Goal: Task Accomplishment & Management: Use online tool/utility

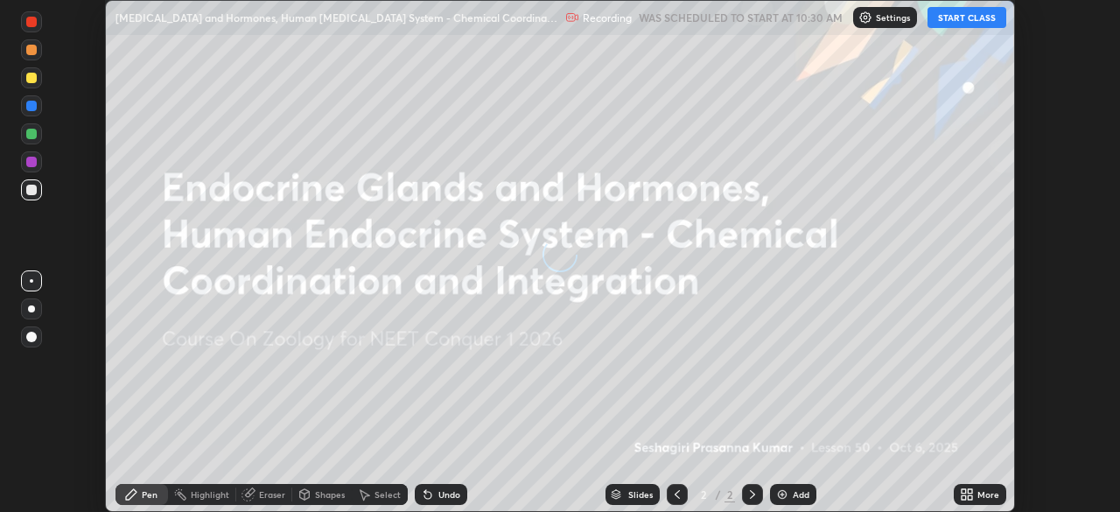
scroll to position [512, 1119]
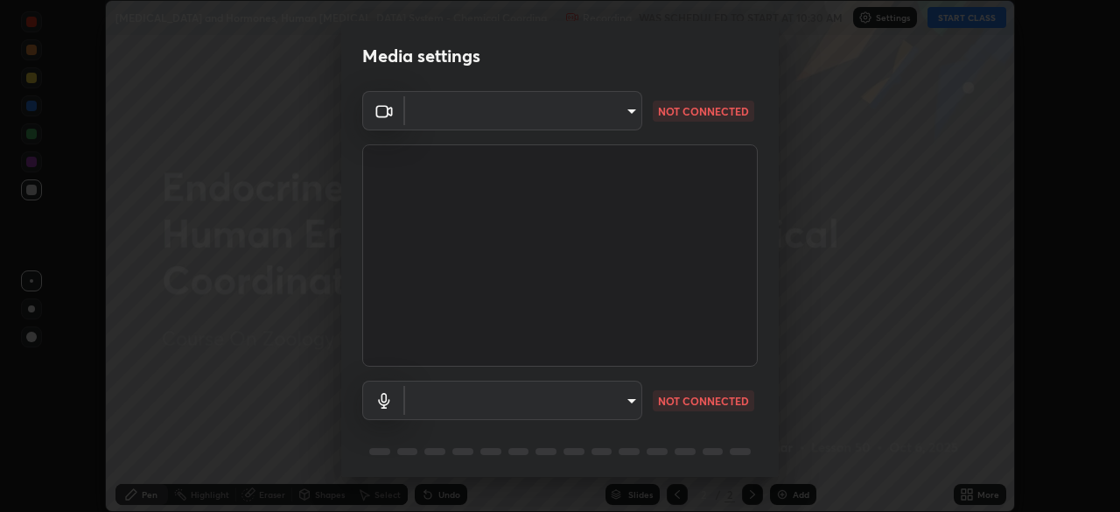
type input "3587b5fcf6e6b1efd567becf28dfd5d3df51b249fd3ad8f2a19155ee8f6d36a4"
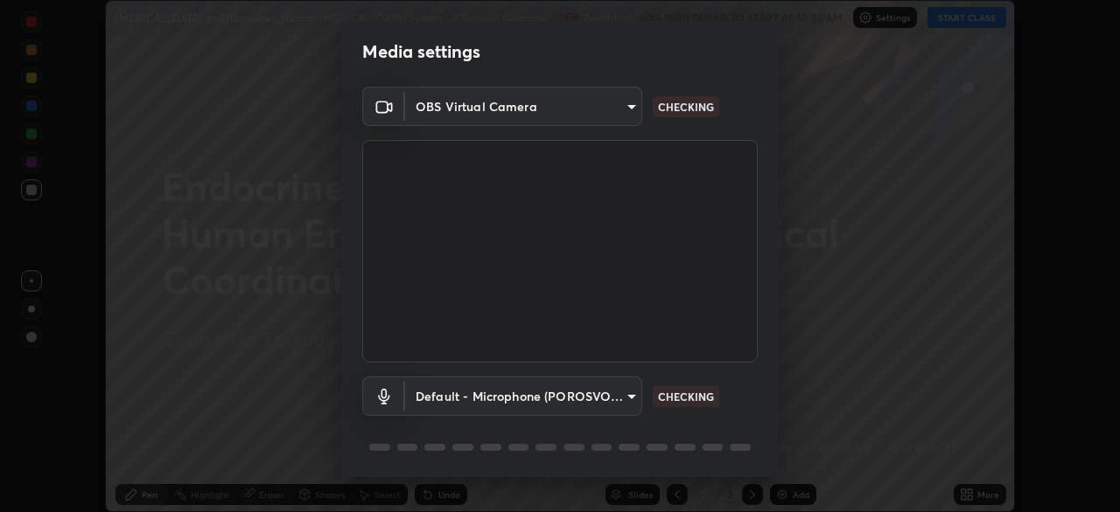
click at [621, 394] on body "Erase all [MEDICAL_DATA] and Hormones, Human [MEDICAL_DATA] System - Chemical C…" at bounding box center [560, 256] width 1120 height 512
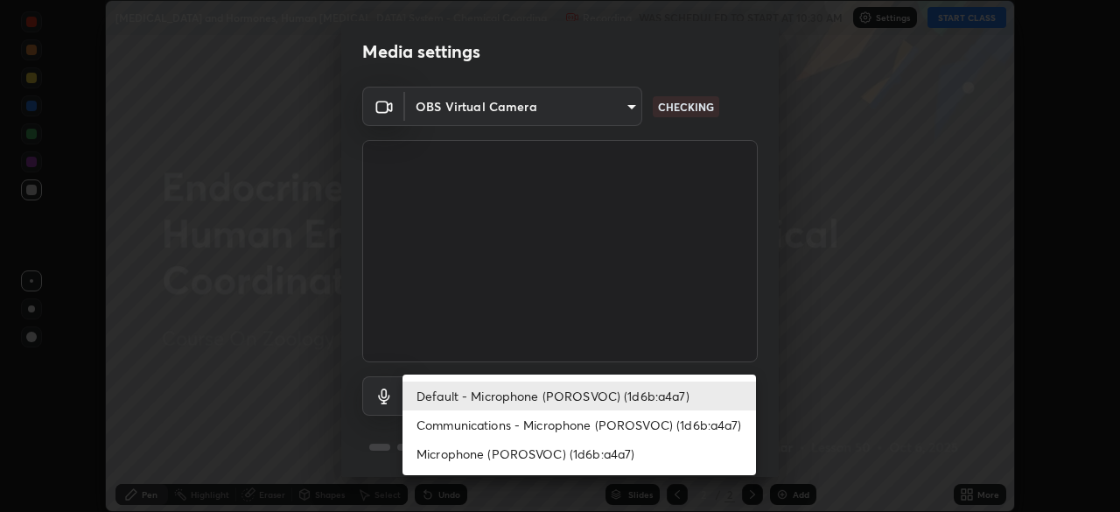
click at [560, 426] on li "Communications - Microphone (POROSVOC) (1d6b:a4a7)" at bounding box center [578, 424] width 353 height 29
type input "communications"
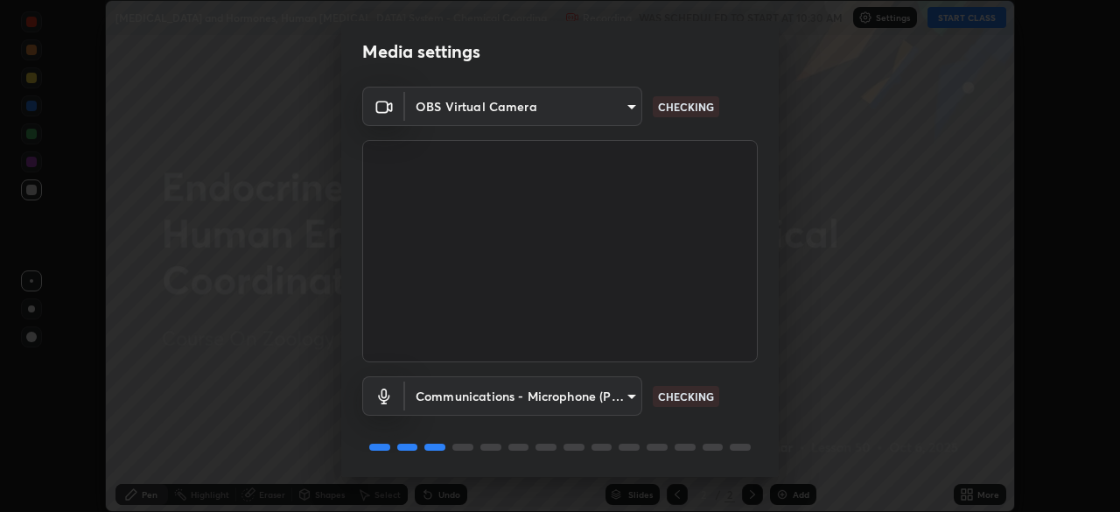
scroll to position [62, 0]
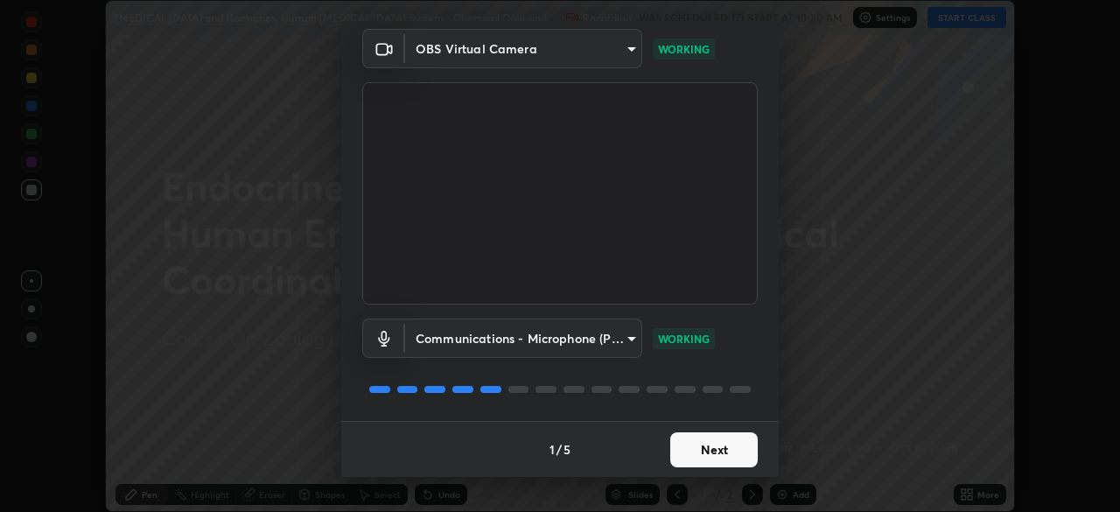
click at [704, 441] on button "Next" at bounding box center [713, 449] width 87 height 35
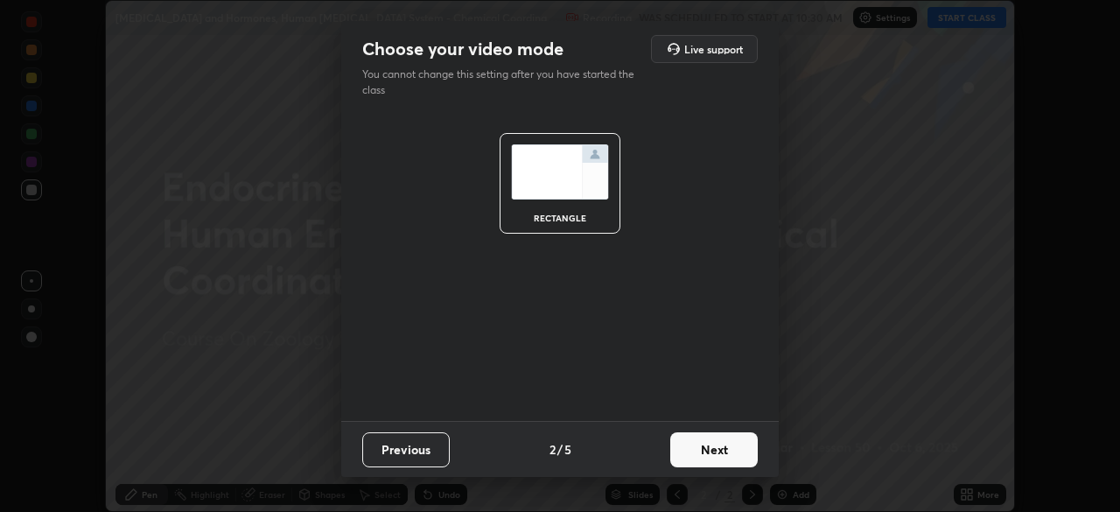
scroll to position [0, 0]
click at [696, 464] on button "Next" at bounding box center [713, 449] width 87 height 35
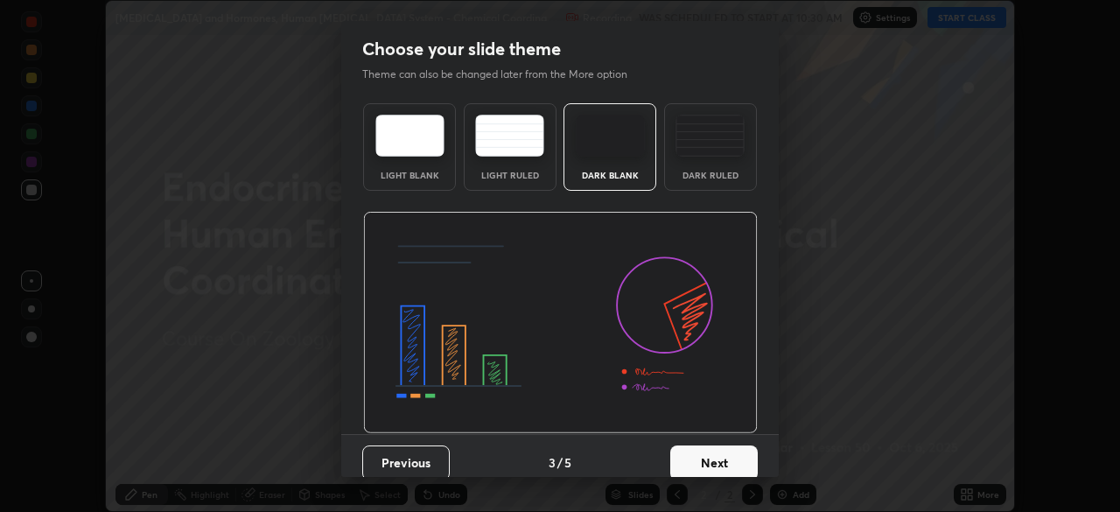
click at [710, 449] on button "Next" at bounding box center [713, 462] width 87 height 35
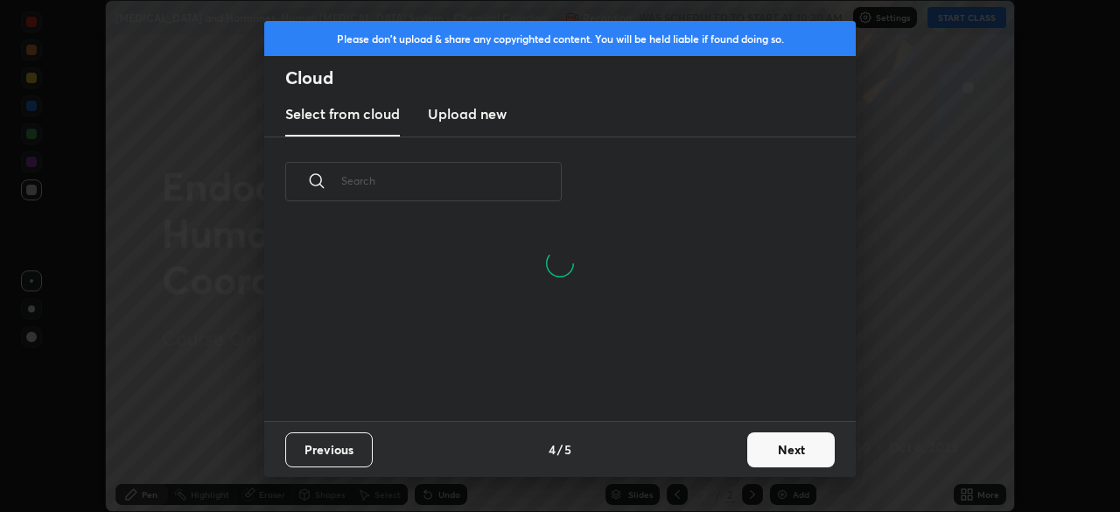
click at [772, 449] on button "Next" at bounding box center [790, 449] width 87 height 35
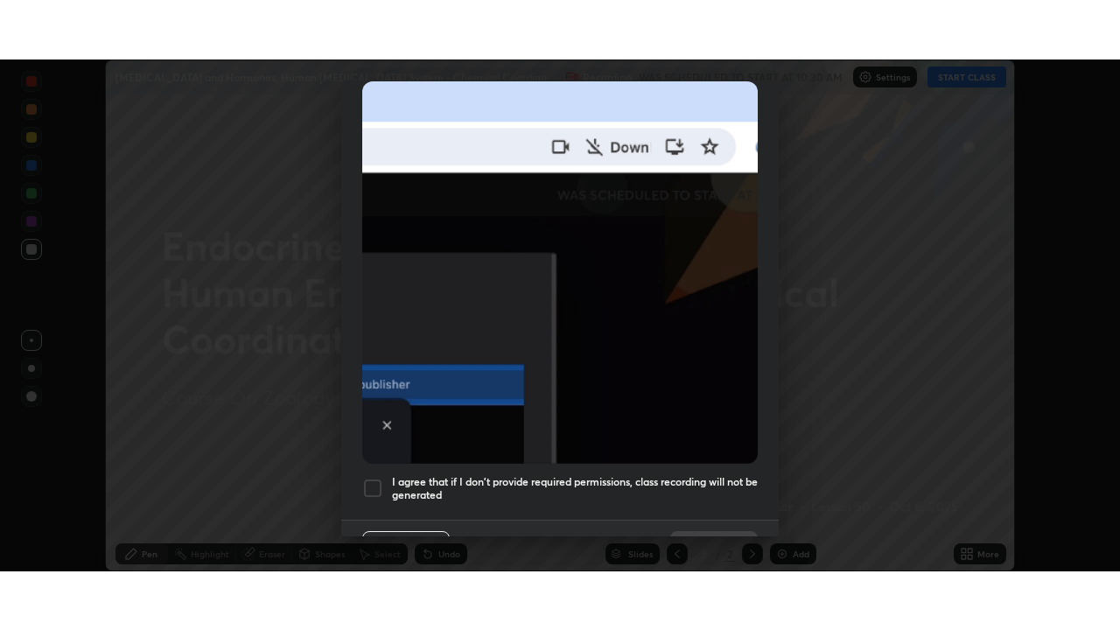
scroll to position [419, 0]
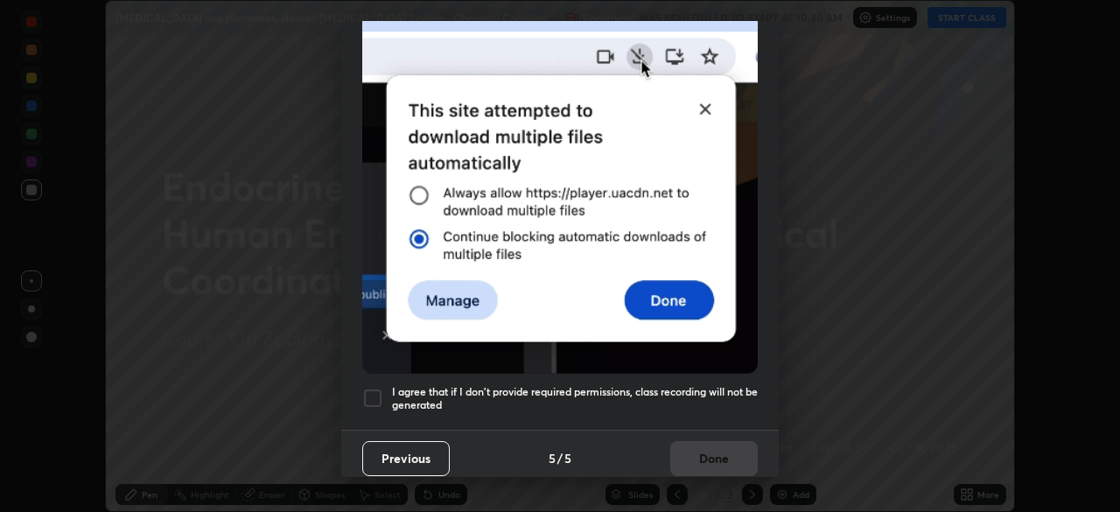
click at [689, 385] on h5 "I agree that if I don't provide required permissions, class recording will not …" at bounding box center [575, 398] width 366 height 27
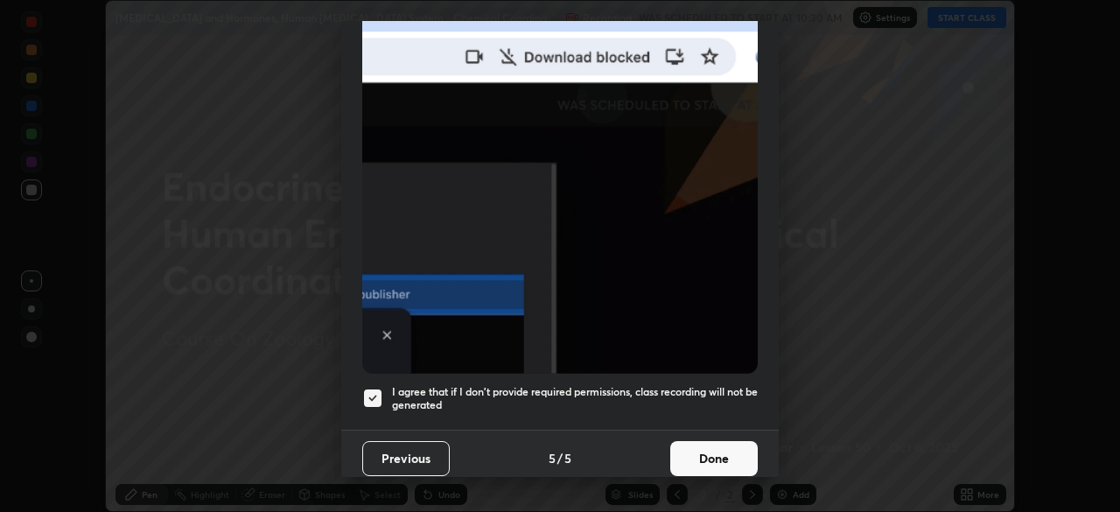
click at [717, 448] on button "Done" at bounding box center [713, 458] width 87 height 35
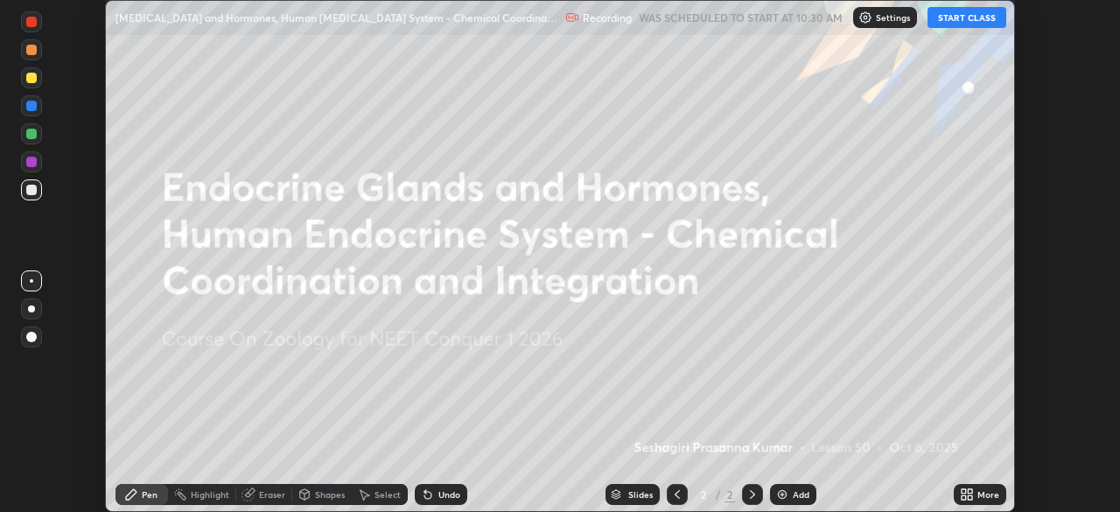
click at [970, 18] on button "START CLASS" at bounding box center [966, 17] width 79 height 21
click at [990, 494] on div "More" at bounding box center [988, 494] width 22 height 9
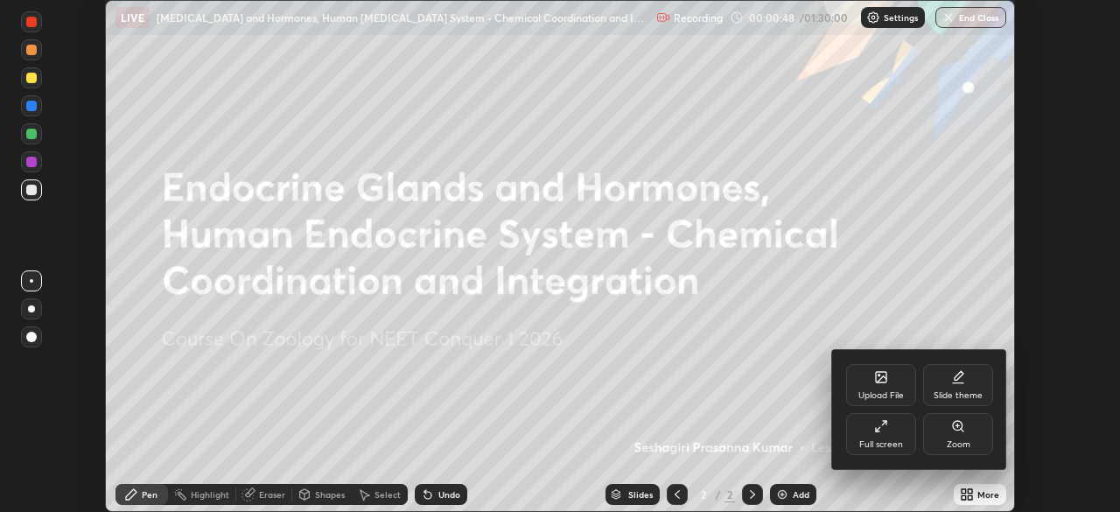
click at [876, 391] on div "Upload File" at bounding box center [880, 395] width 45 height 9
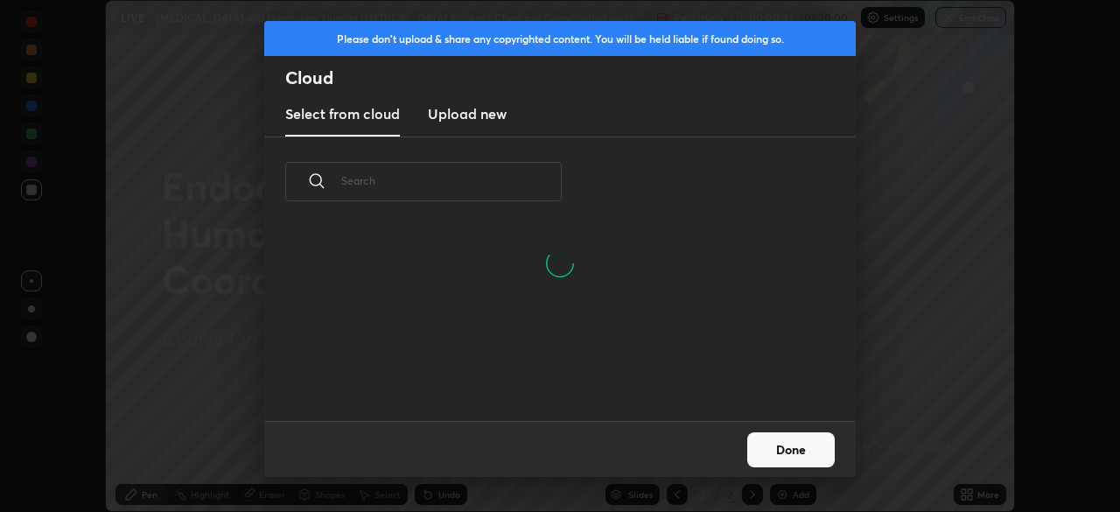
click at [479, 117] on h3 "Upload new" at bounding box center [467, 113] width 79 height 21
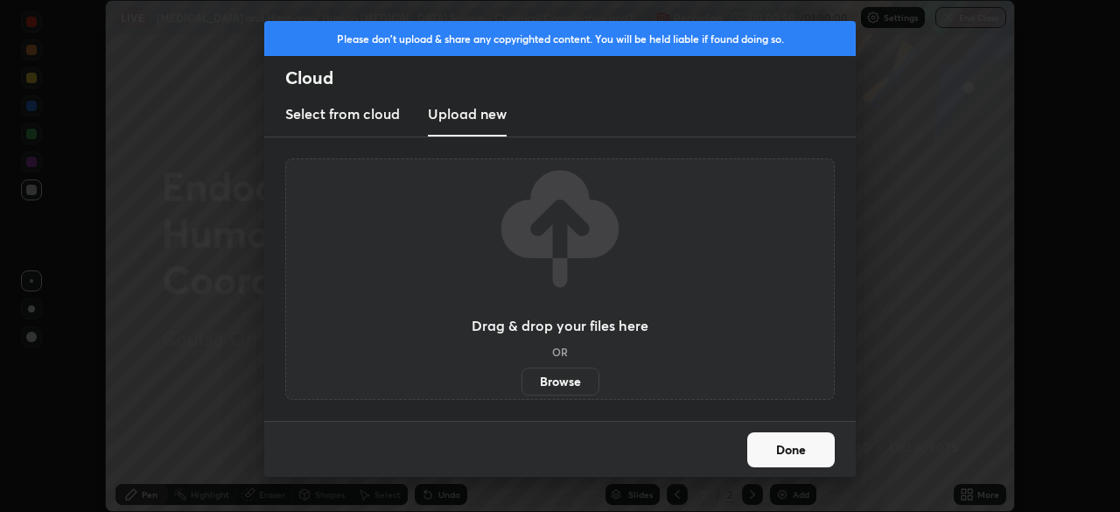
click at [566, 381] on label "Browse" at bounding box center [560, 381] width 78 height 28
click at [521, 381] on input "Browse" at bounding box center [521, 381] width 0 height 28
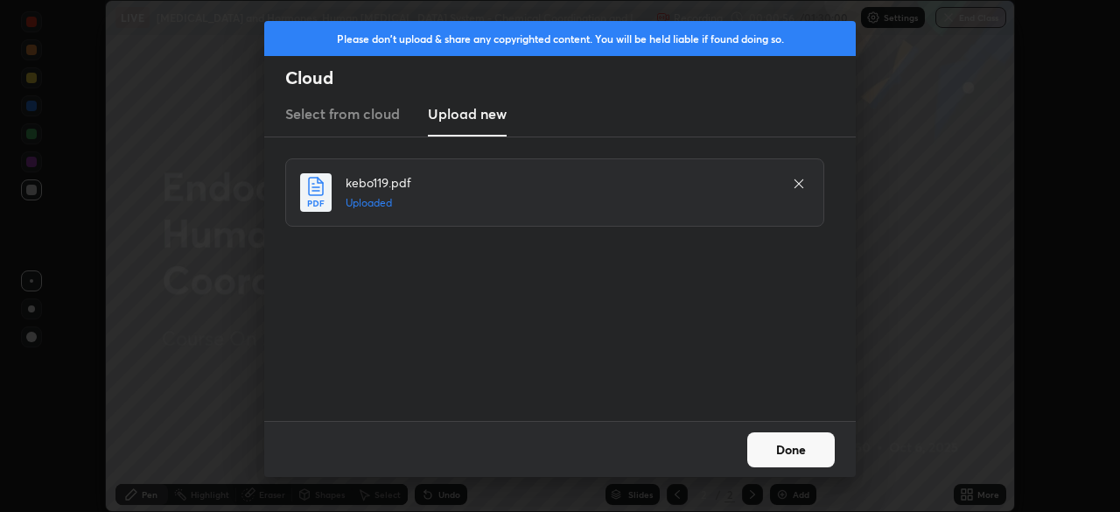
click at [799, 449] on button "Done" at bounding box center [790, 449] width 87 height 35
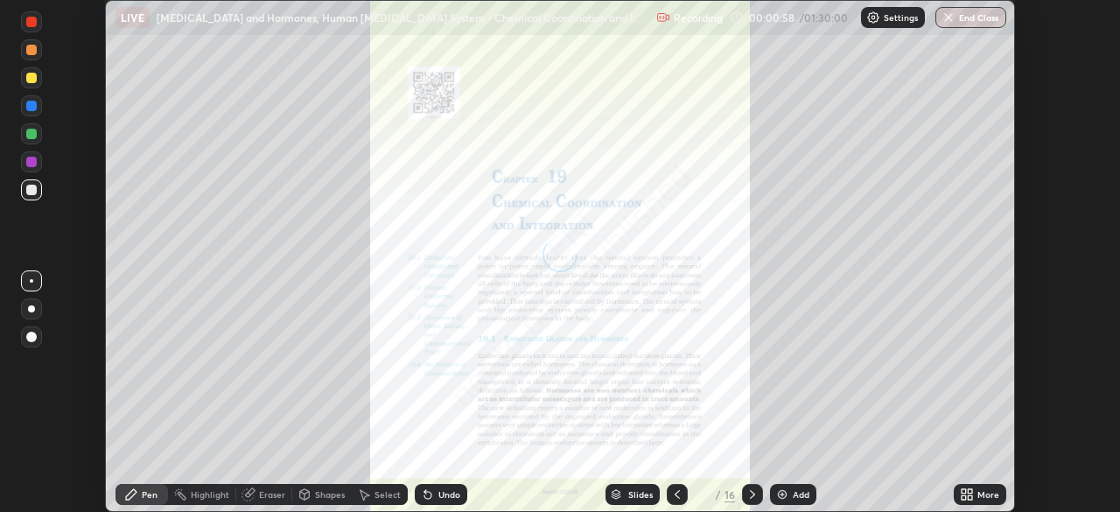
click at [675, 494] on icon at bounding box center [677, 494] width 14 height 14
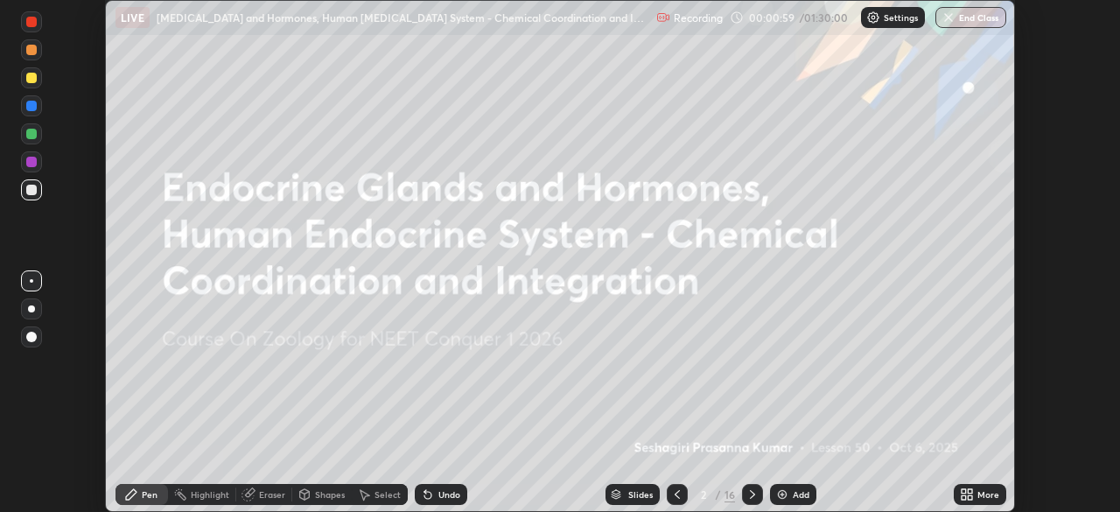
click at [976, 490] on div "More" at bounding box center [980, 494] width 52 height 21
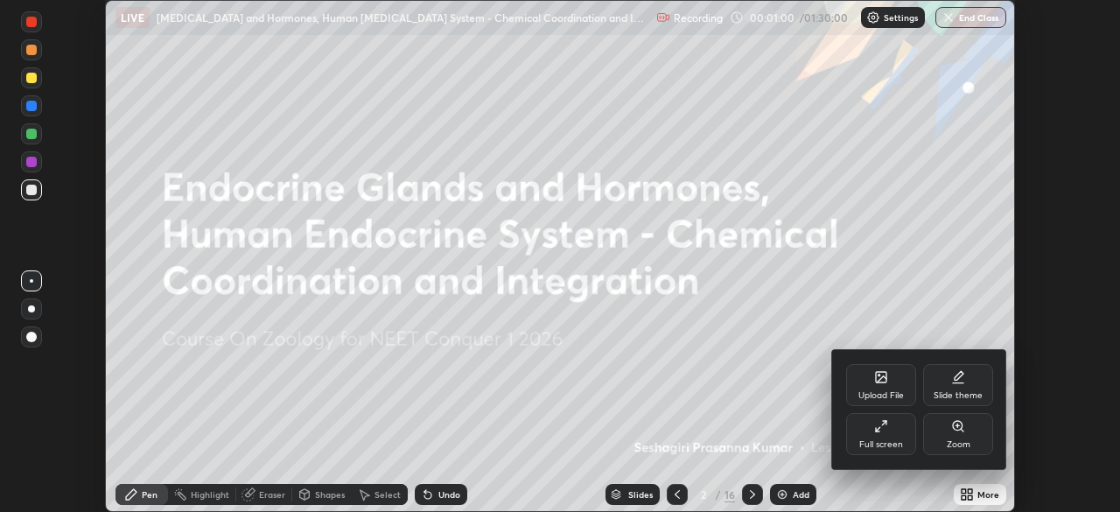
click at [877, 433] on div "Full screen" at bounding box center [881, 434] width 70 height 42
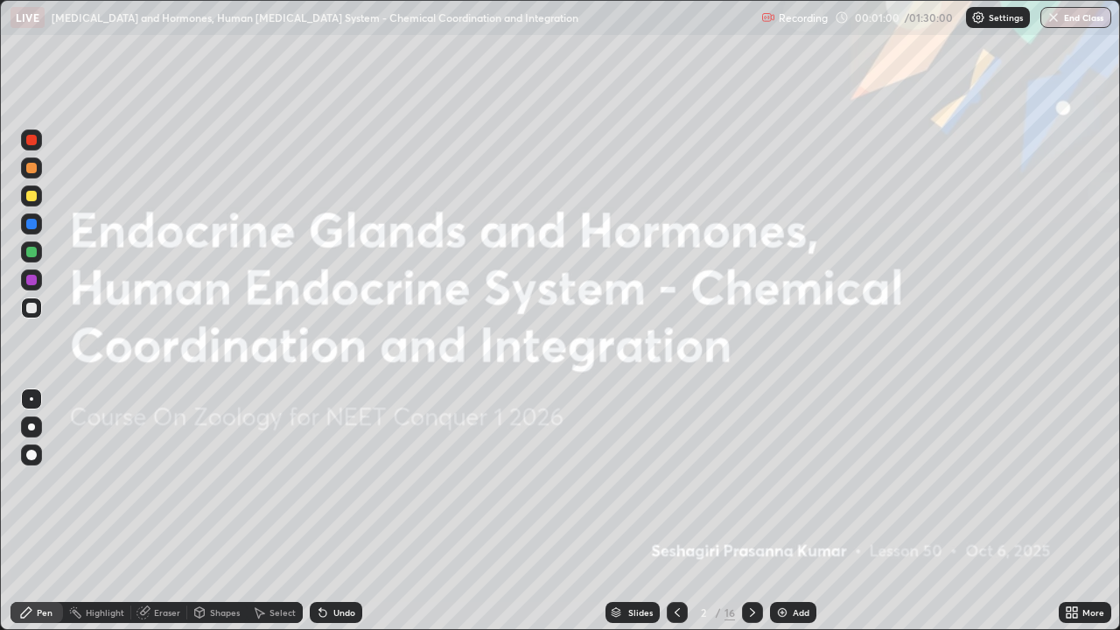
scroll to position [630, 1120]
